Goal: Task Accomplishment & Management: Manage account settings

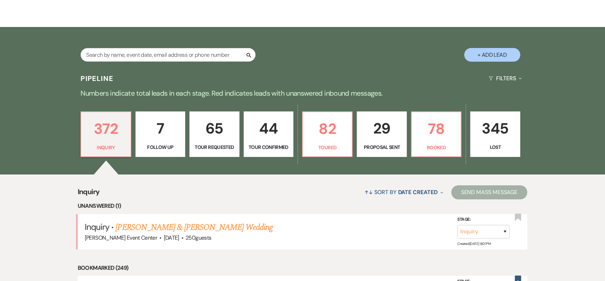
scroll to position [154, 0]
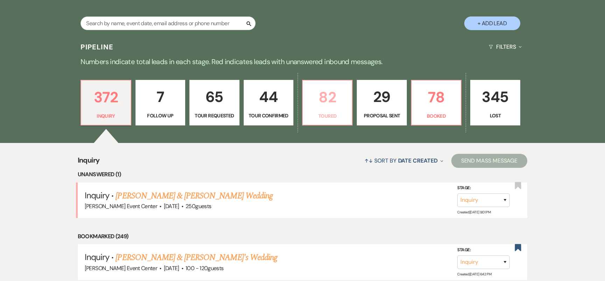
click at [326, 85] on p "82" at bounding box center [327, 96] width 41 height 23
click at [326, 36] on div "Search + Add Lead" at bounding box center [302, 17] width 504 height 37
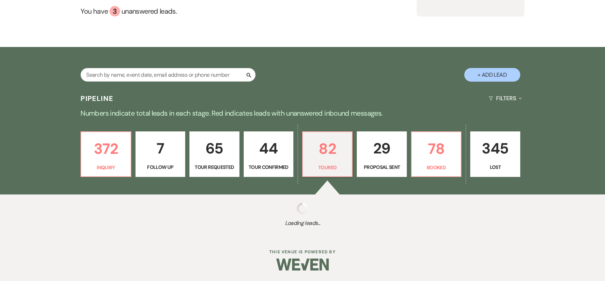
select select "5"
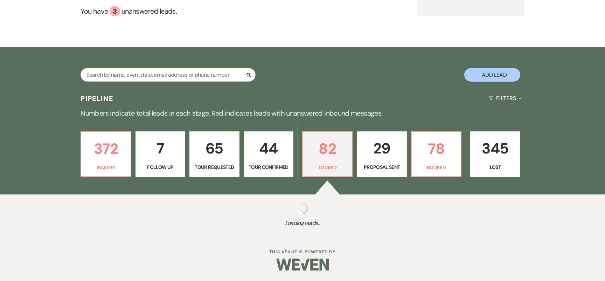
select select "5"
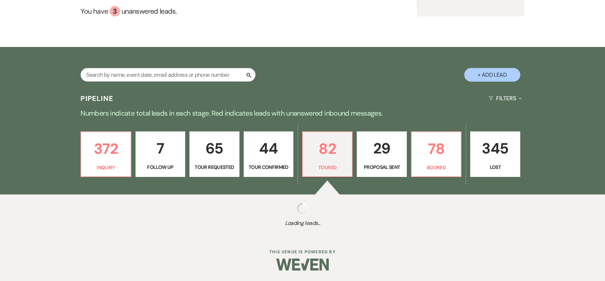
select select "5"
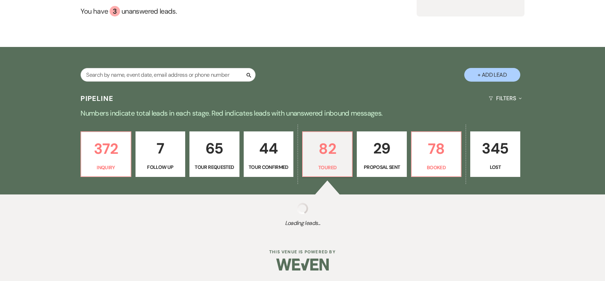
select select "5"
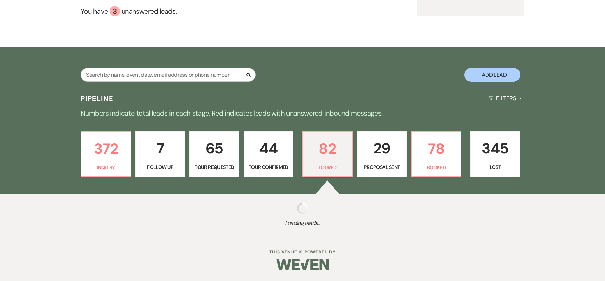
select select "5"
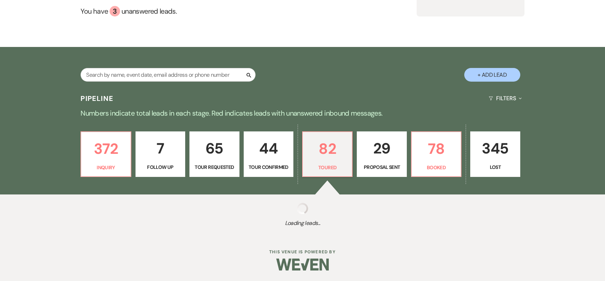
select select "5"
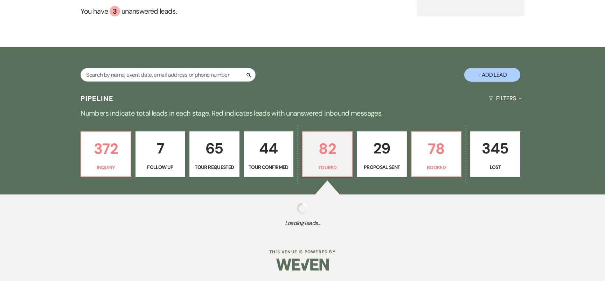
select select "5"
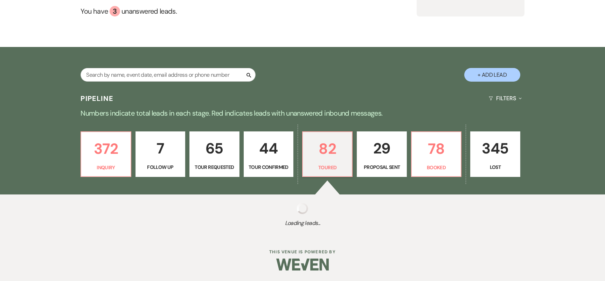
select select "5"
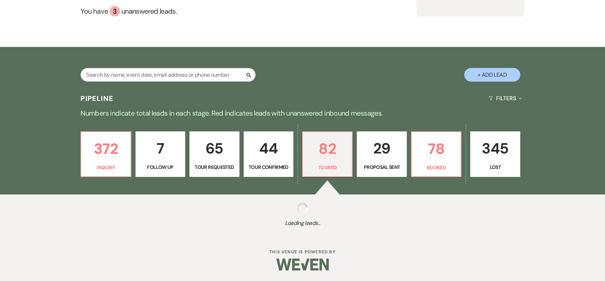
select select "5"
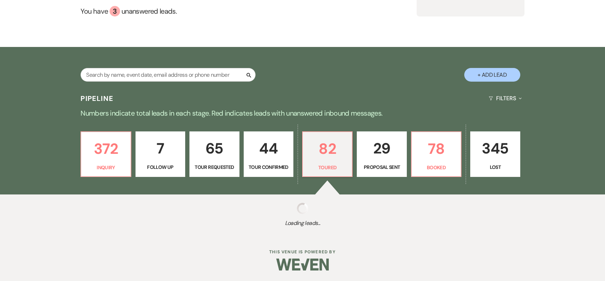
select select "5"
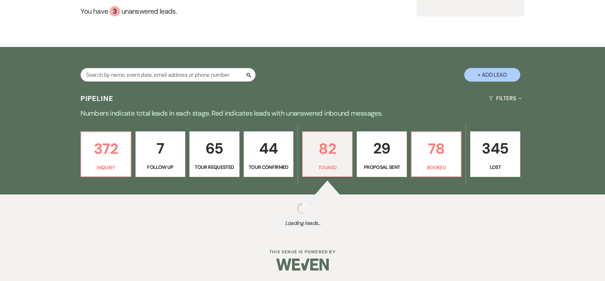
select select "5"
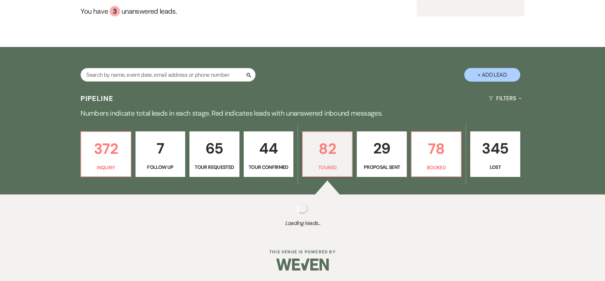
select select "5"
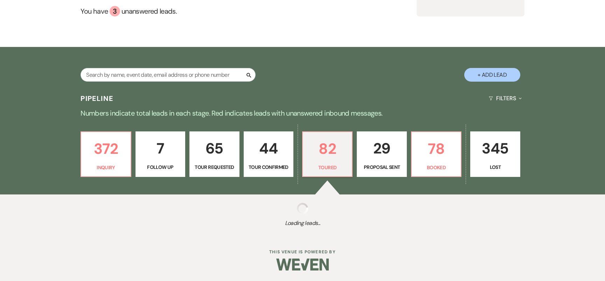
select select "5"
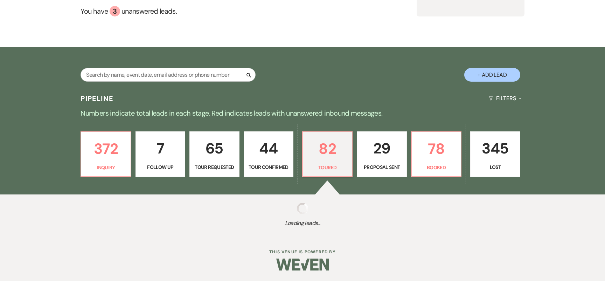
select select "5"
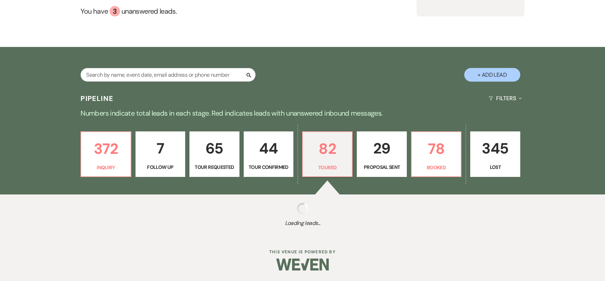
select select "5"
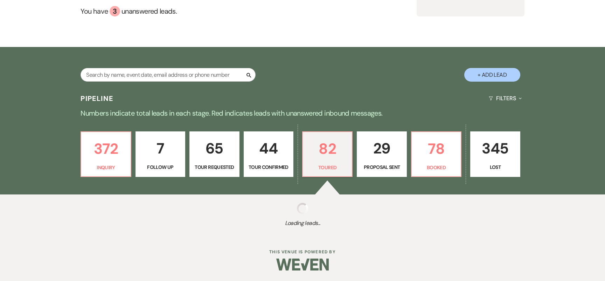
select select "5"
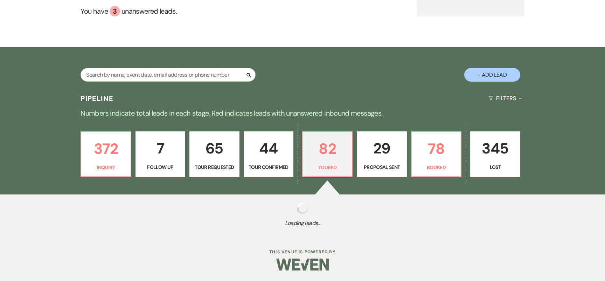
select select "5"
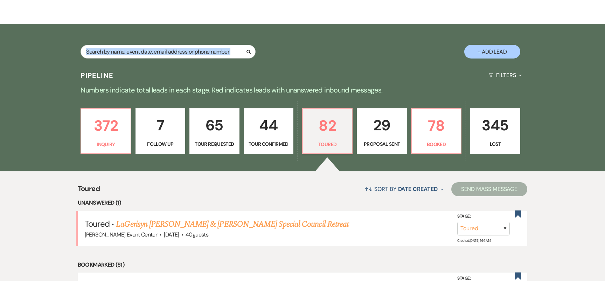
scroll to position [129, 0]
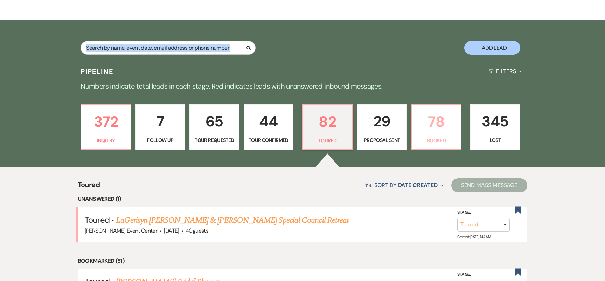
click at [420, 112] on p "78" at bounding box center [436, 121] width 41 height 23
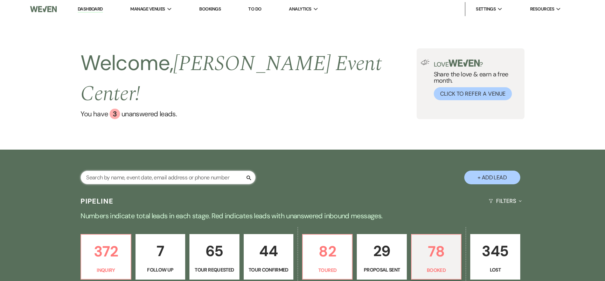
click at [200, 170] on input "text" at bounding box center [167, 177] width 175 height 14
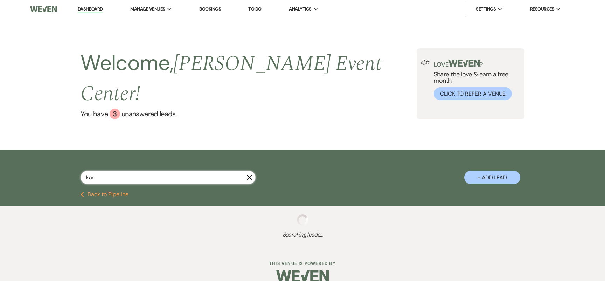
type input "kare"
select select "5"
select select "2"
select select "6"
select select "2"
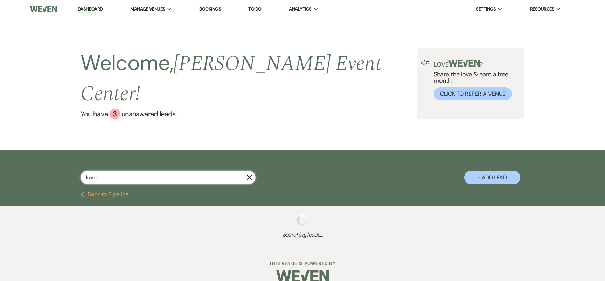
select select "6"
select select "5"
select select "2"
select select "8"
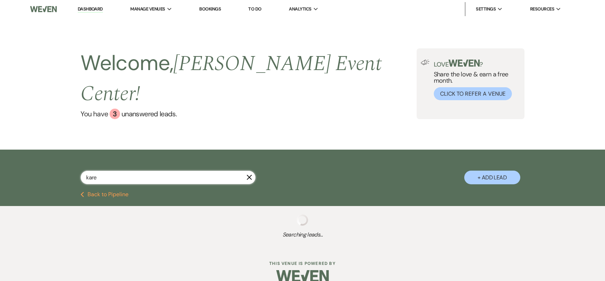
select select "1"
select select "4"
select select "6"
select select "2"
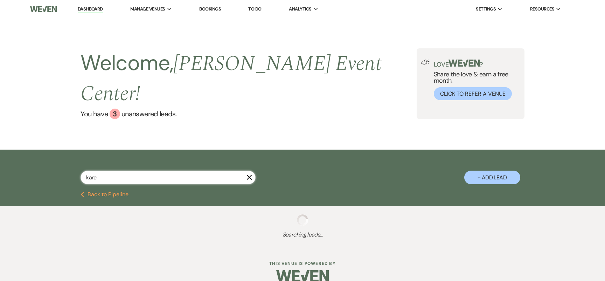
select select "5"
select select "6"
select select "2"
select select "6"
select select "8"
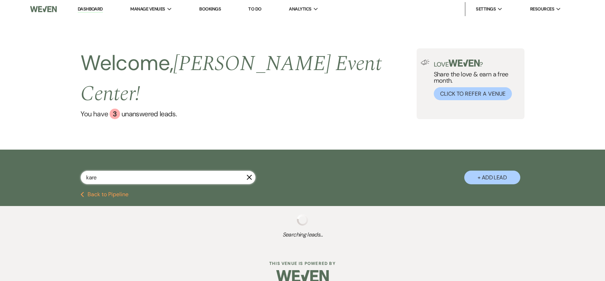
select select "4"
select select "8"
select select "4"
select select "8"
select select "11"
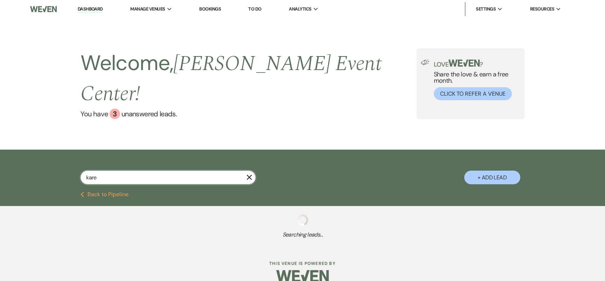
select select "2"
select select "5"
select select "4"
select select "5"
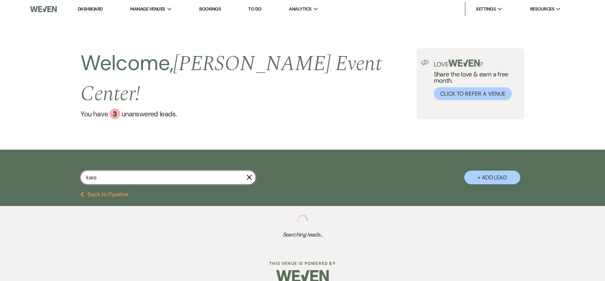
select select "8"
select select "6"
select select "5"
select select "8"
select select "6"
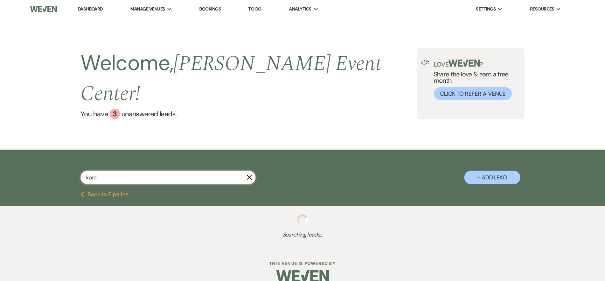
select select "6"
select select "8"
select select "7"
select select "9"
select select "2"
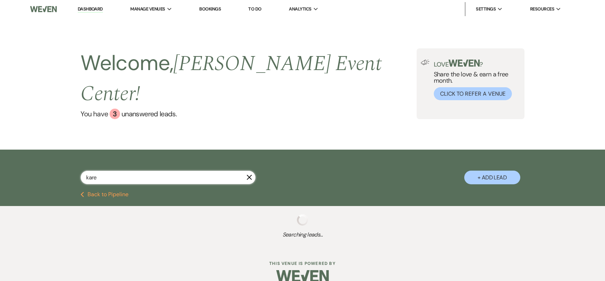
select select "2"
select select "8"
select select "6"
select select "5"
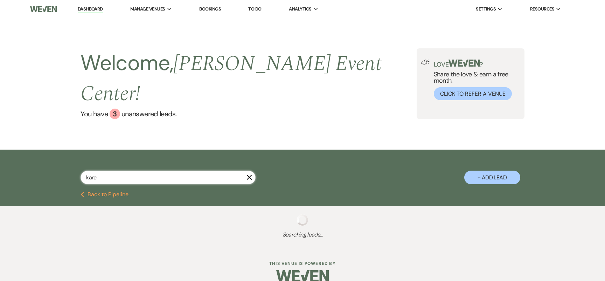
select select "8"
select select "5"
select select "6"
select select "8"
select select "4"
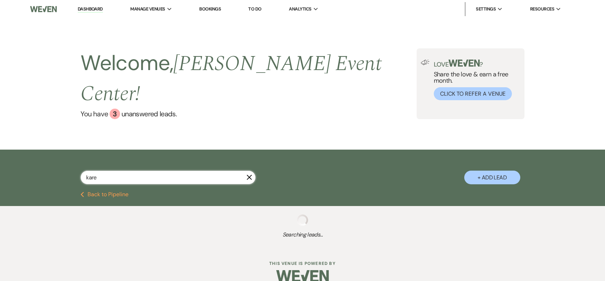
select select "5"
select select "8"
select select "4"
select select "8"
select select "4"
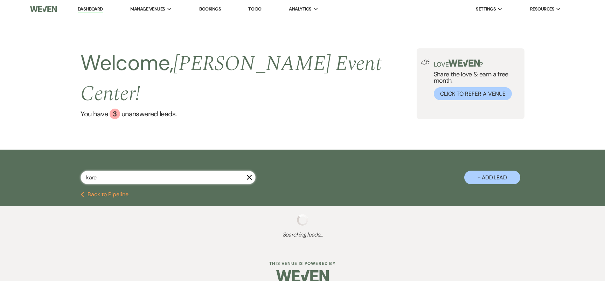
select select "2"
select select "8"
select select "6"
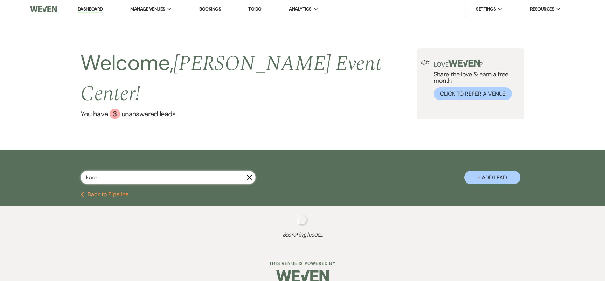
select select "4"
select select "8"
select select "4"
select select "8"
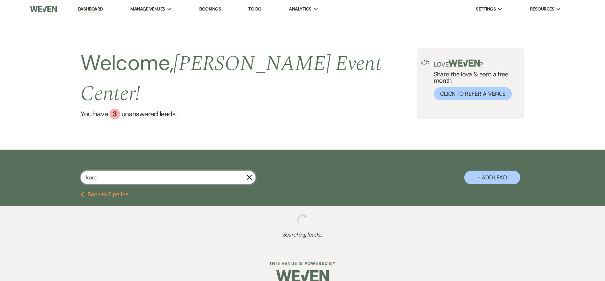
select select "7"
select select "8"
select select "4"
select select "6"
select select "4"
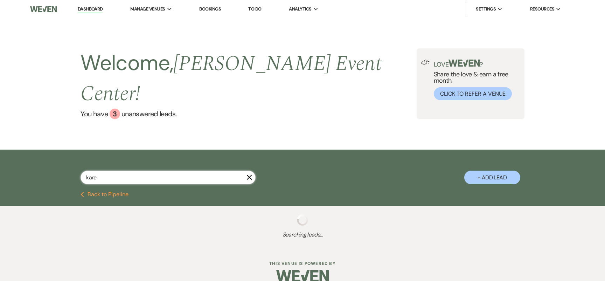
select select "8"
select select "5"
select select "8"
select select "10"
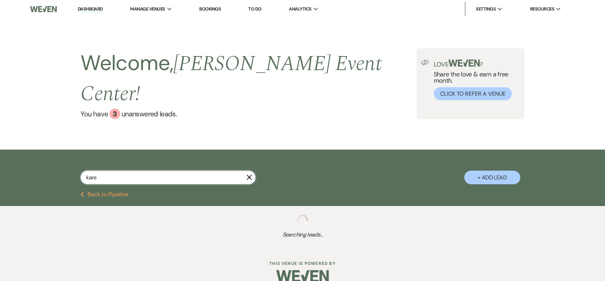
select select "8"
select select "4"
select select "8"
select select "10"
select select "8"
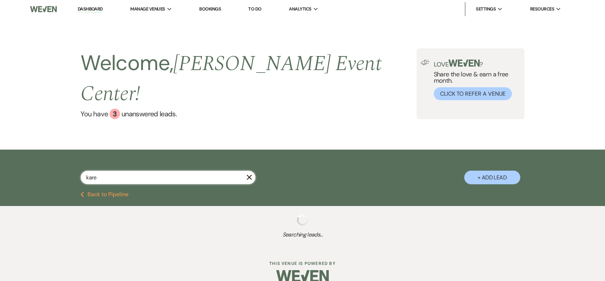
select select "7"
select select "8"
select select "4"
select select "8"
select select "6"
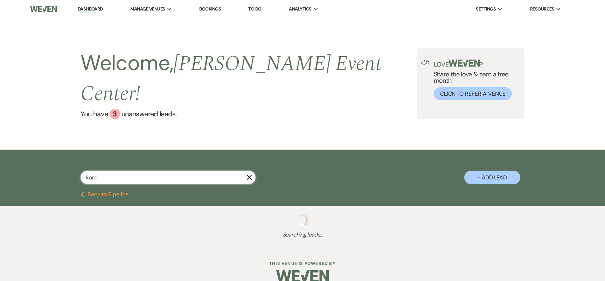
select select "8"
select select "7"
select select "4"
select select "8"
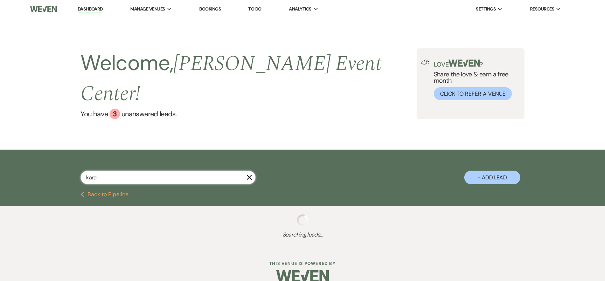
select select "8"
select select "10"
select select "8"
select select "4"
select select "9"
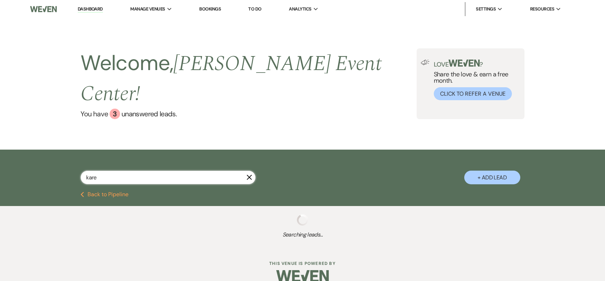
select select "8"
select select "7"
select select "8"
select select "6"
select select "5"
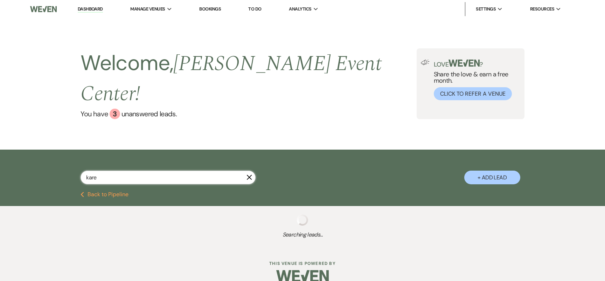
select select "8"
select select "4"
select select "8"
select select "6"
select select "2"
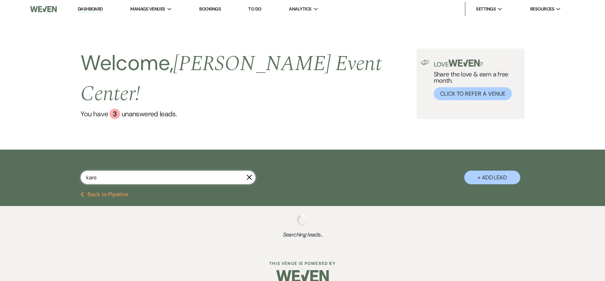
select select "8"
select select "6"
select select "8"
select select "7"
select select "8"
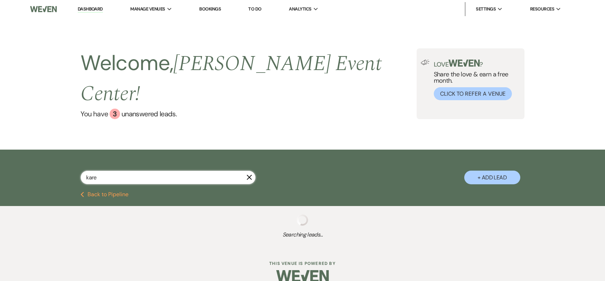
select select "6"
select select "8"
select select "6"
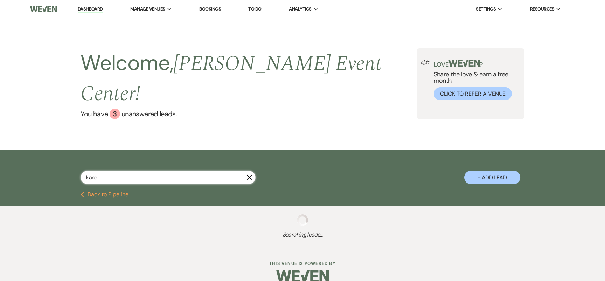
select select "5"
select select "8"
select select "2"
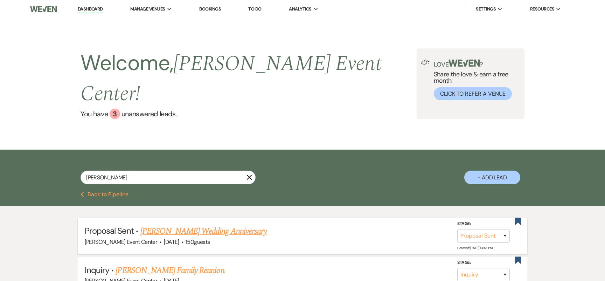
click at [163, 225] on link "[PERSON_NAME] Wedding Anniversary" at bounding box center [203, 231] width 126 height 13
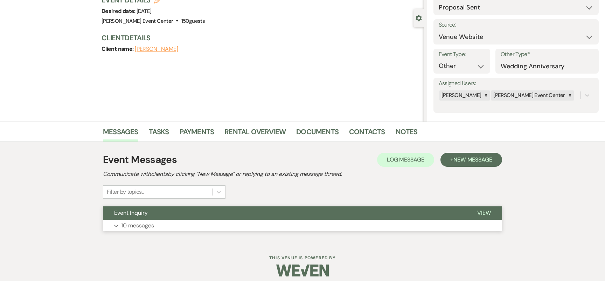
scroll to position [60, 0]
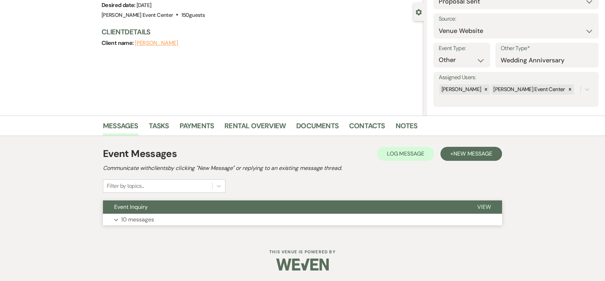
click at [143, 218] on p "10 messages" at bounding box center [137, 219] width 33 height 9
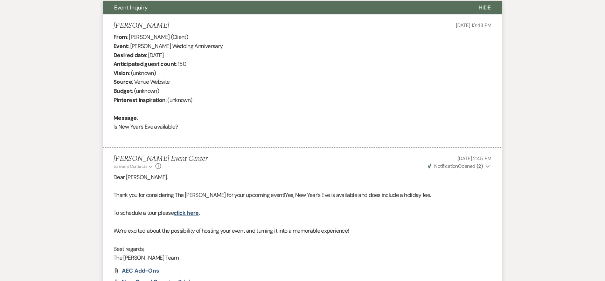
scroll to position [0, 0]
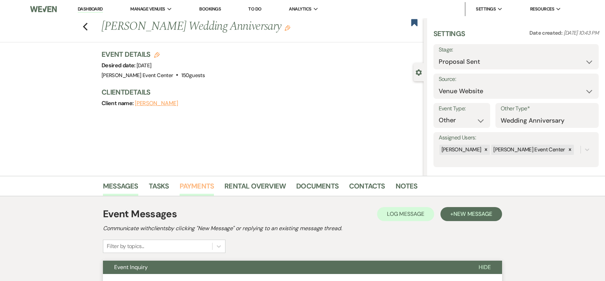
click at [189, 185] on link "Payments" at bounding box center [196, 187] width 35 height 15
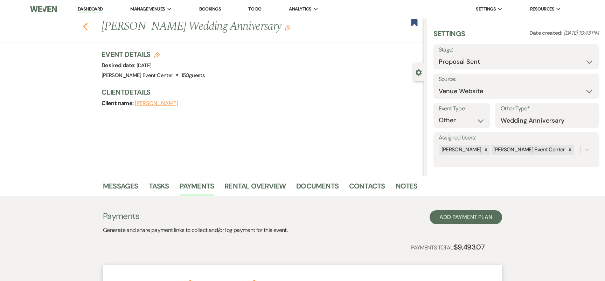
click at [87, 28] on icon "Previous" at bounding box center [85, 26] width 5 height 8
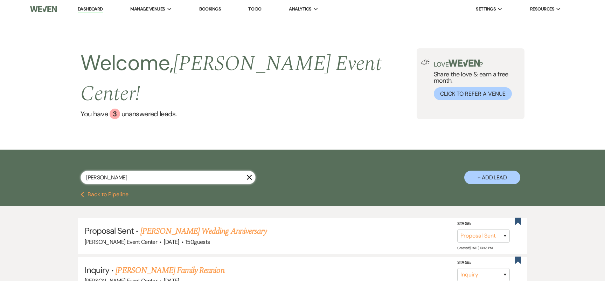
drag, startPoint x: 109, startPoint y: 163, endPoint x: 64, endPoint y: 163, distance: 44.8
click at [66, 163] on div "[PERSON_NAME] + Add Lead" at bounding box center [302, 171] width 504 height 37
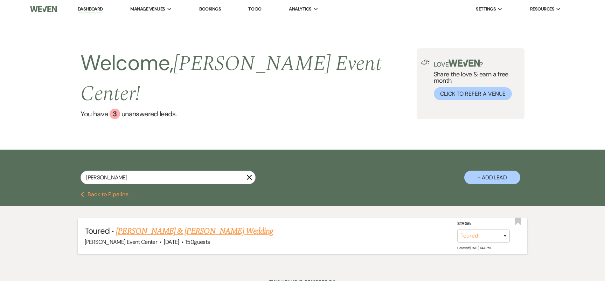
click at [135, 225] on link "[PERSON_NAME] & [PERSON_NAME] Wedding" at bounding box center [194, 231] width 157 height 13
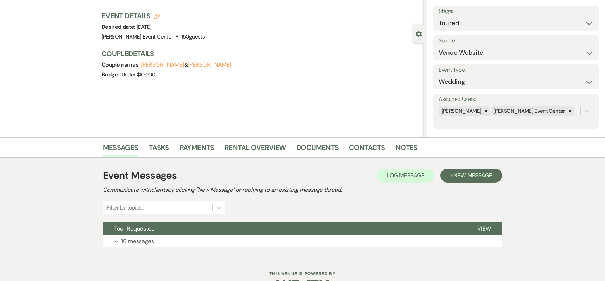
scroll to position [60, 0]
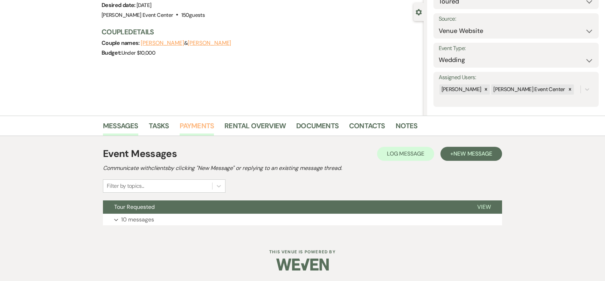
click at [213, 127] on li "Payments" at bounding box center [201, 127] width 45 height 17
click at [200, 128] on link "Payments" at bounding box center [196, 127] width 35 height 15
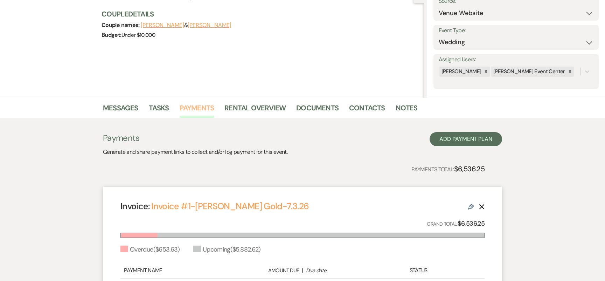
scroll to position [84, 0]
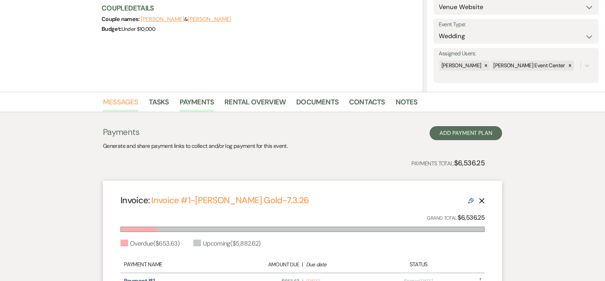
click at [129, 104] on link "Messages" at bounding box center [120, 103] width 35 height 15
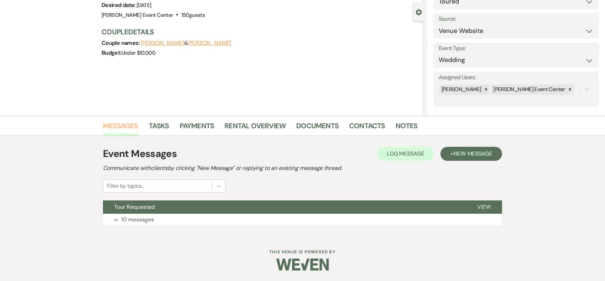
scroll to position [60, 0]
click at [148, 213] on button "Expand 10 messages" at bounding box center [302, 219] width 399 height 12
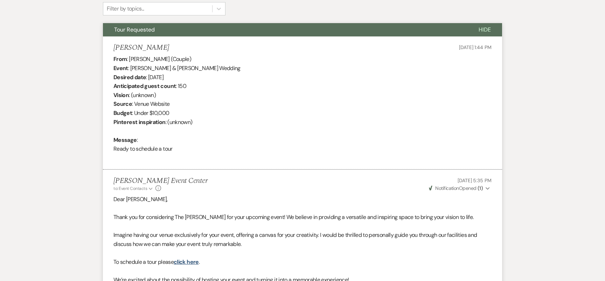
scroll to position [0, 0]
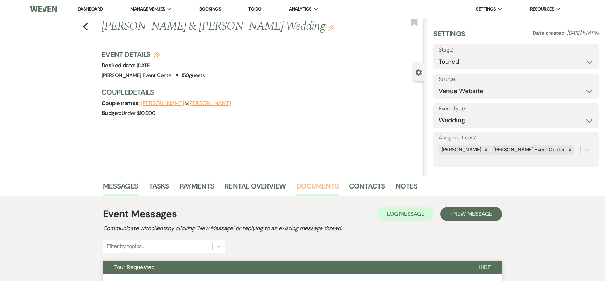
click at [308, 186] on link "Documents" at bounding box center [317, 187] width 42 height 15
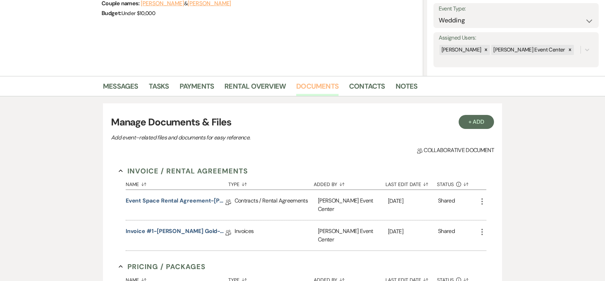
scroll to position [109, 0]
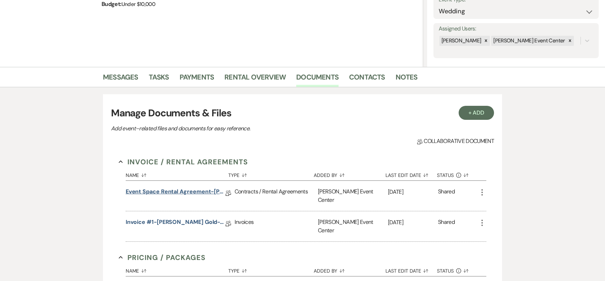
click at [198, 192] on link "Event Space Rental Agreement-[PERSON_NAME]-7.3.26" at bounding box center [176, 192] width 100 height 11
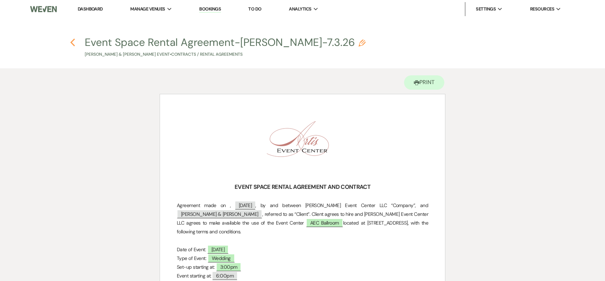
click at [73, 44] on use "button" at bounding box center [72, 42] width 5 height 8
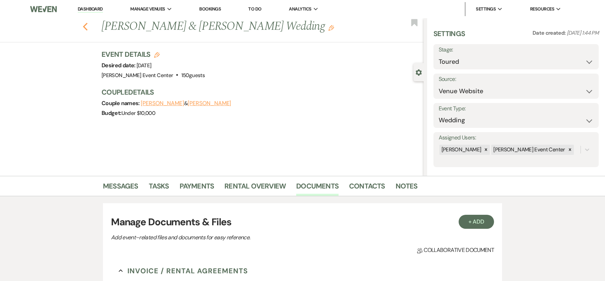
click at [86, 27] on icon "Previous" at bounding box center [85, 26] width 5 height 8
